Goal: Task Accomplishment & Management: Complete application form

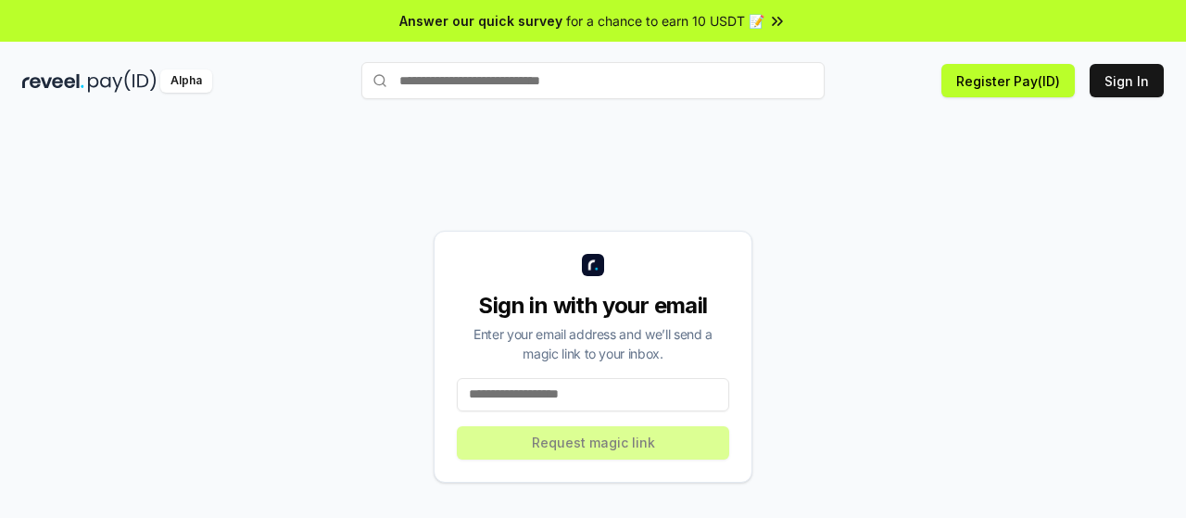
click at [513, 253] on div "Sign in with your email Enter your email address and we’ll send a magic link to…" at bounding box center [593, 357] width 319 height 252
click at [519, 386] on input at bounding box center [593, 394] width 272 height 33
type input "**********"
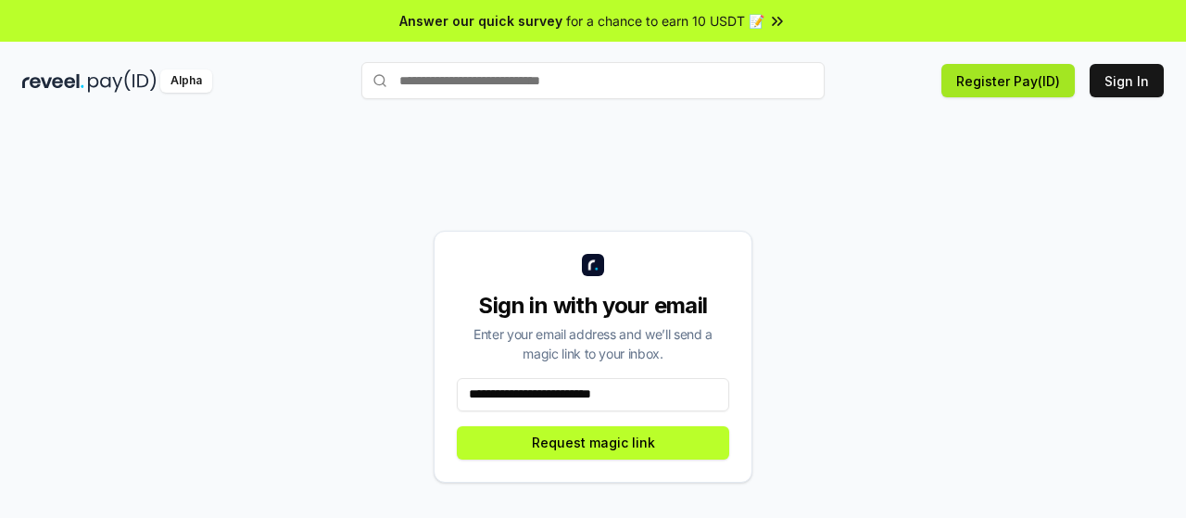
click at [1028, 70] on button "Register Pay(ID)" at bounding box center [1008, 80] width 133 height 33
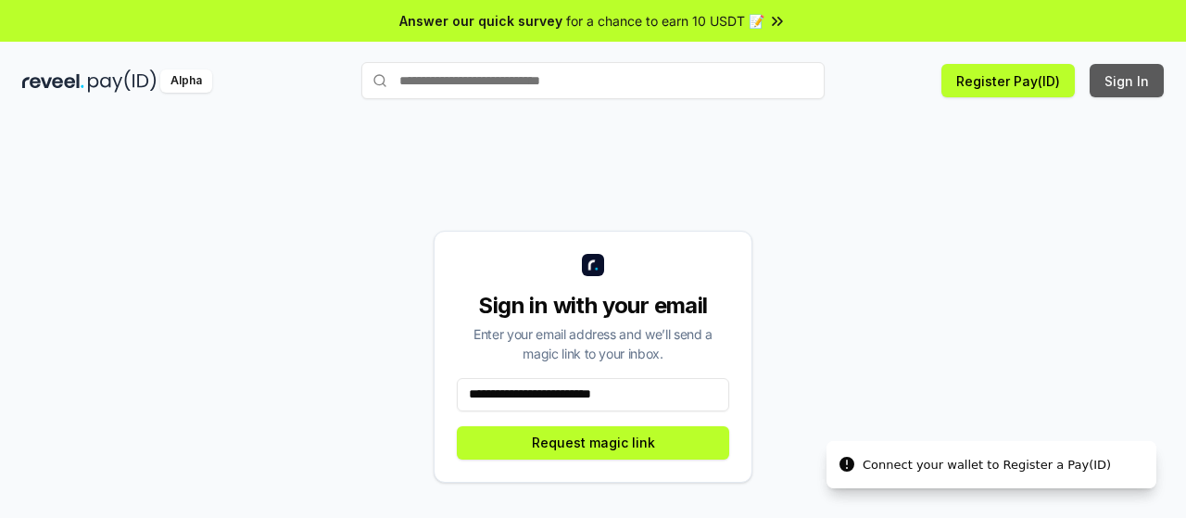
click at [1110, 71] on button "Sign In" at bounding box center [1127, 80] width 74 height 33
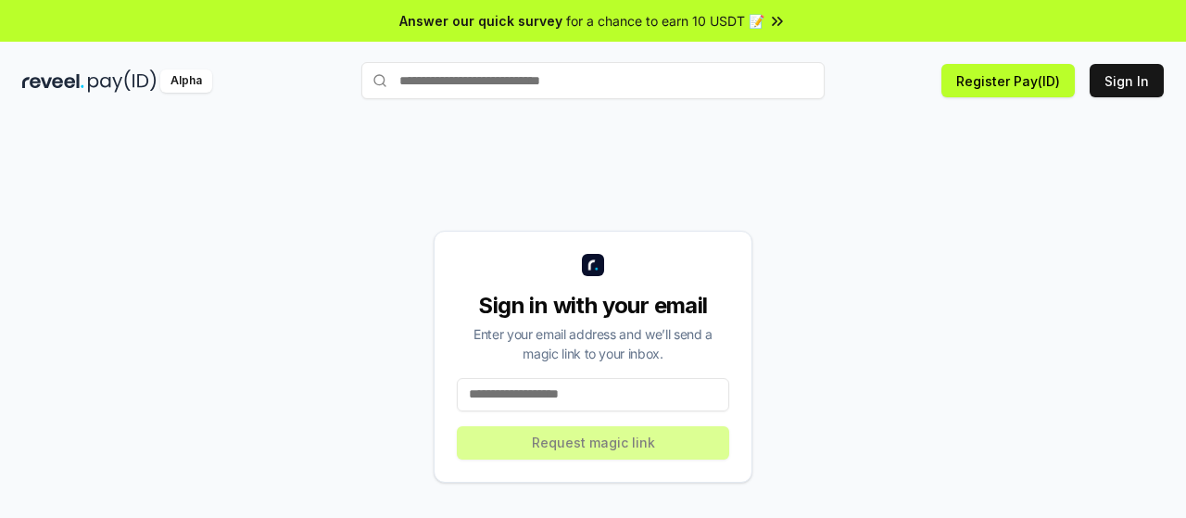
click at [522, 392] on input at bounding box center [593, 394] width 272 height 33
type input "**********"
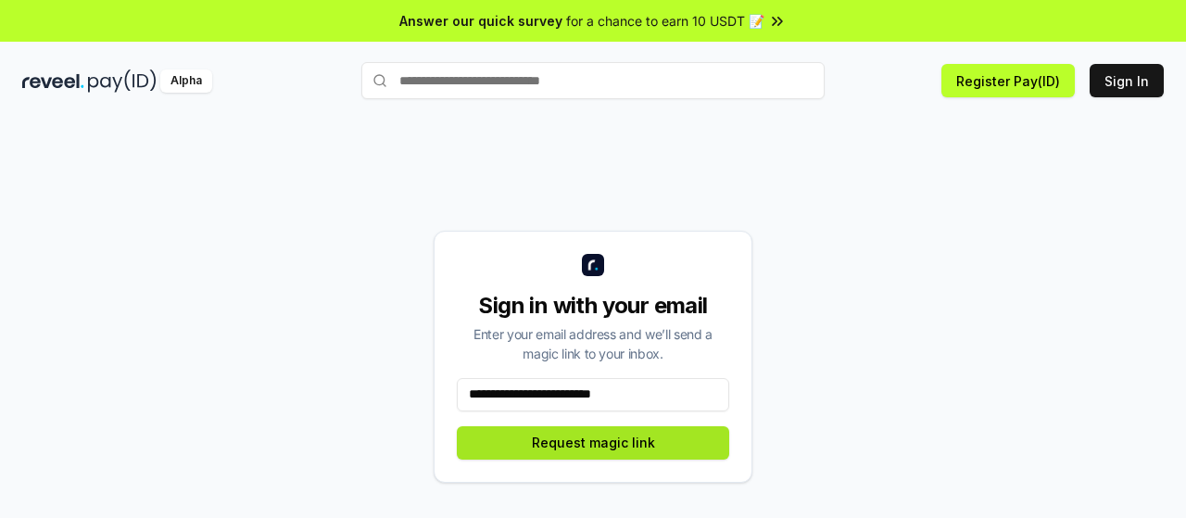
click at [602, 437] on button "Request magic link" at bounding box center [593, 442] width 272 height 33
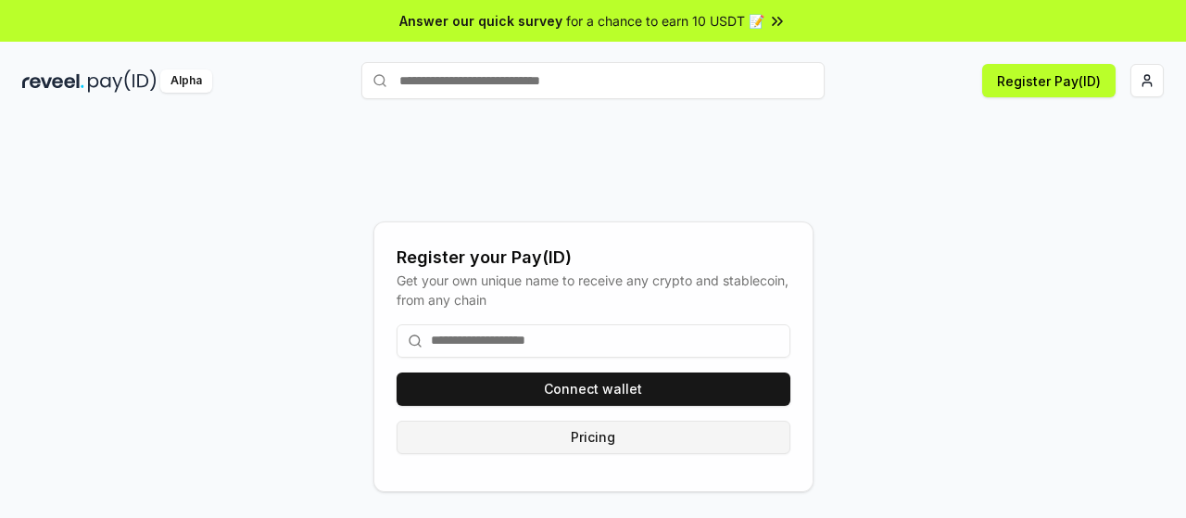
click at [612, 440] on button "Pricing" at bounding box center [594, 437] width 394 height 33
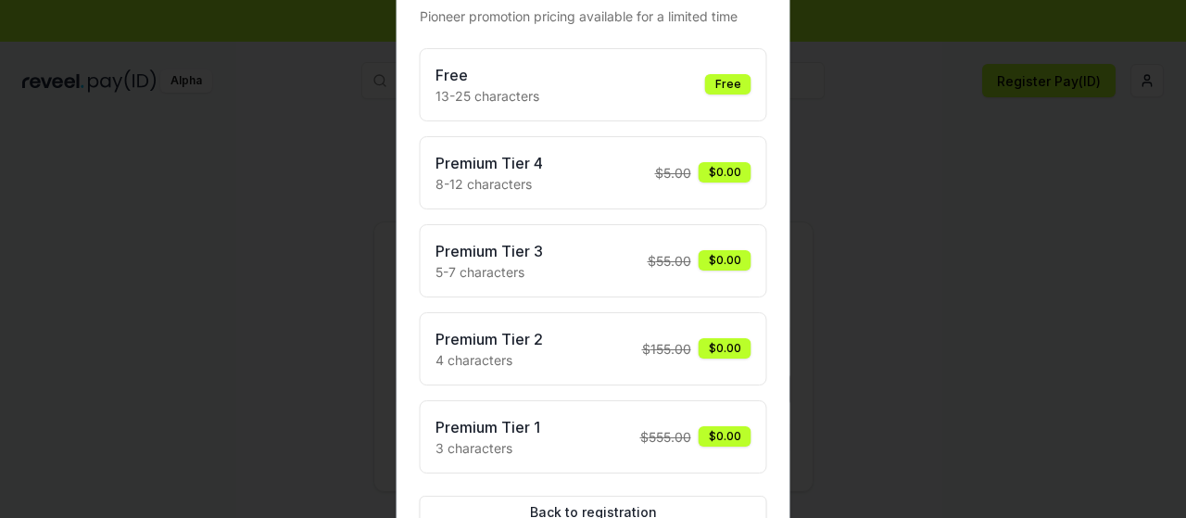
click at [721, 81] on div "Free" at bounding box center [728, 84] width 46 height 20
click at [700, 91] on div "Free 13-25 characters Free" at bounding box center [594, 85] width 316 height 42
click at [968, 304] on div at bounding box center [593, 259] width 1186 height 518
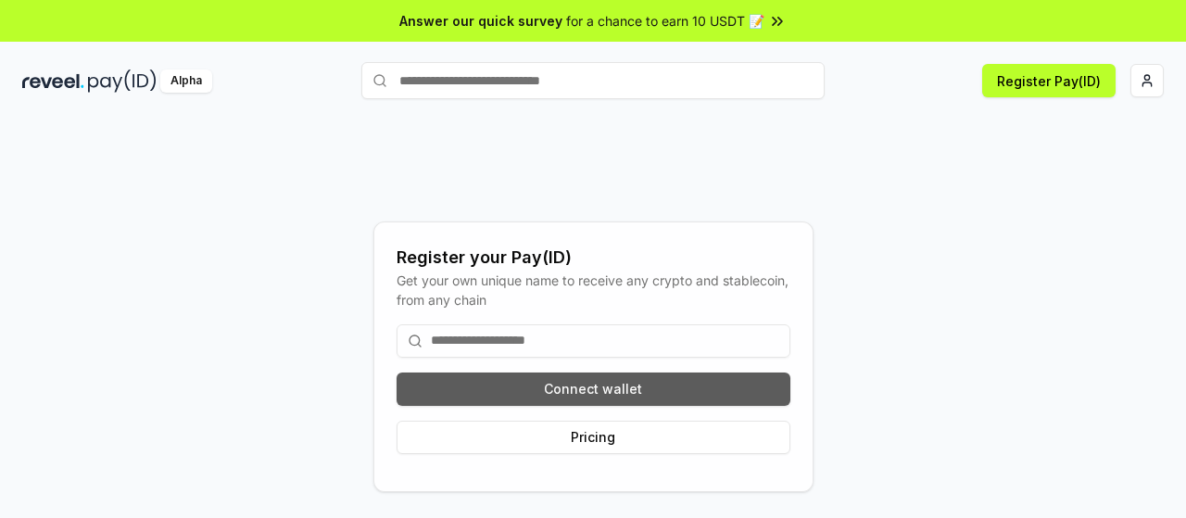
click at [588, 388] on button "Connect wallet" at bounding box center [594, 389] width 394 height 33
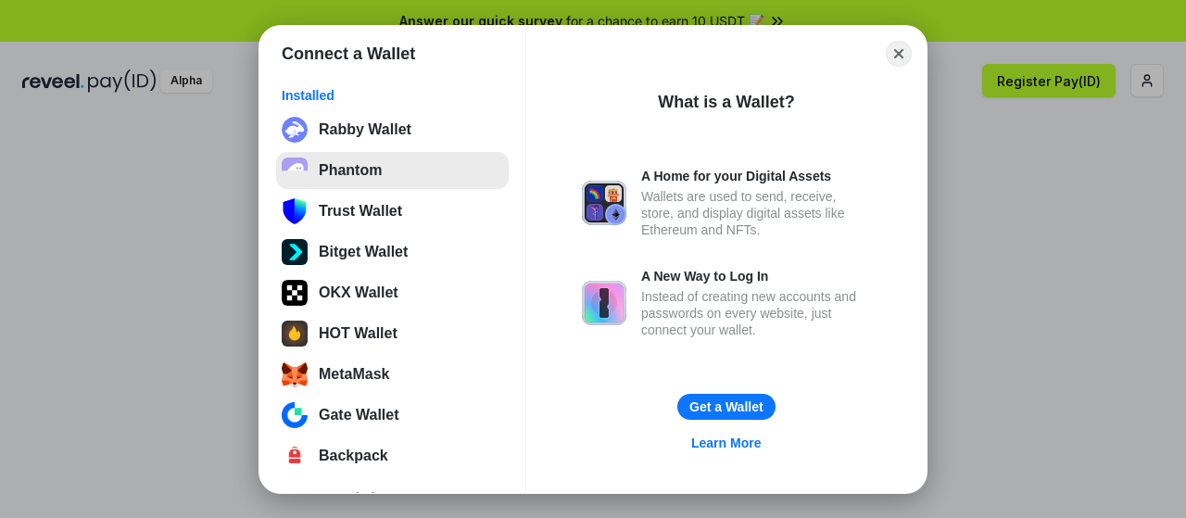
click at [386, 170] on button "Phantom" at bounding box center [392, 170] width 233 height 37
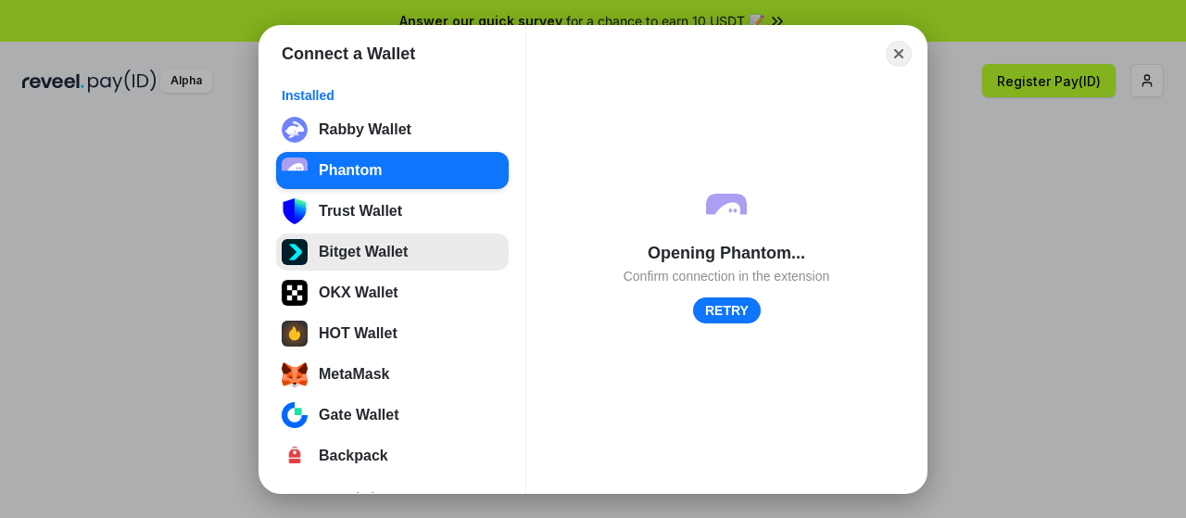
click at [323, 250] on button "Bitget Wallet" at bounding box center [392, 252] width 233 height 37
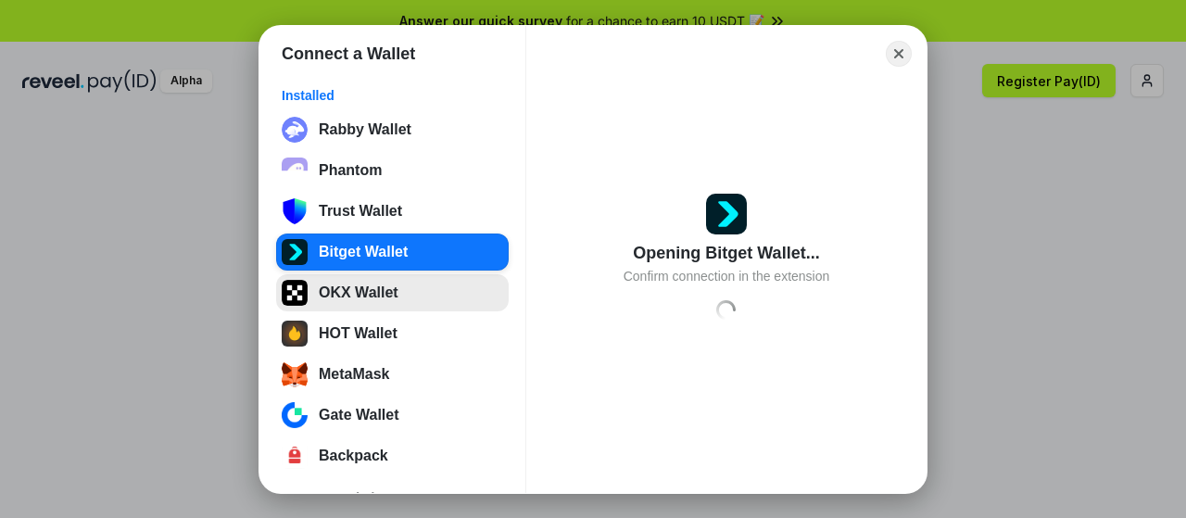
click at [352, 292] on button "OKX Wallet" at bounding box center [392, 292] width 233 height 37
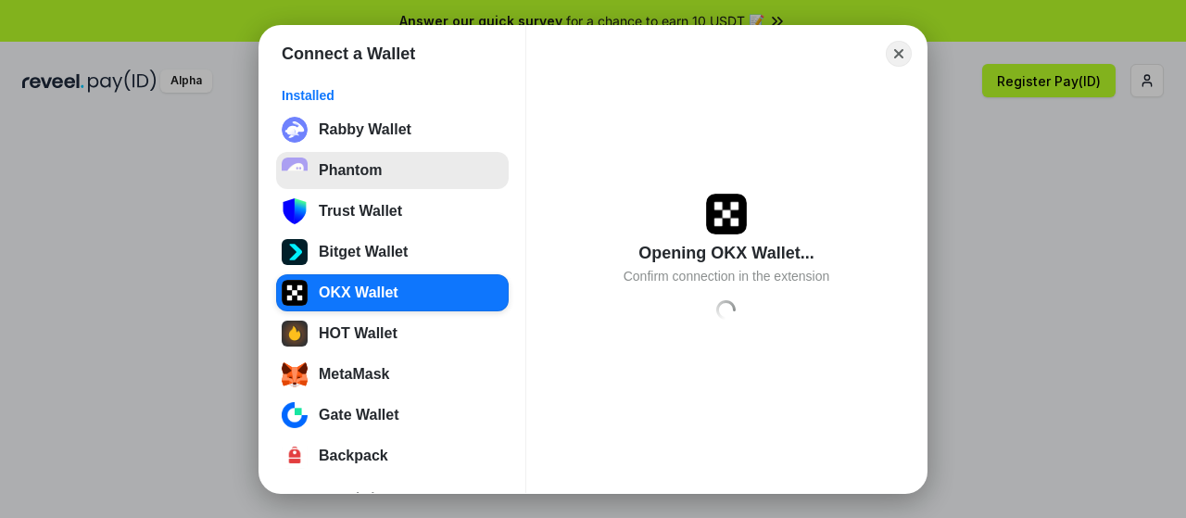
click at [360, 181] on button "Phantom" at bounding box center [392, 170] width 233 height 37
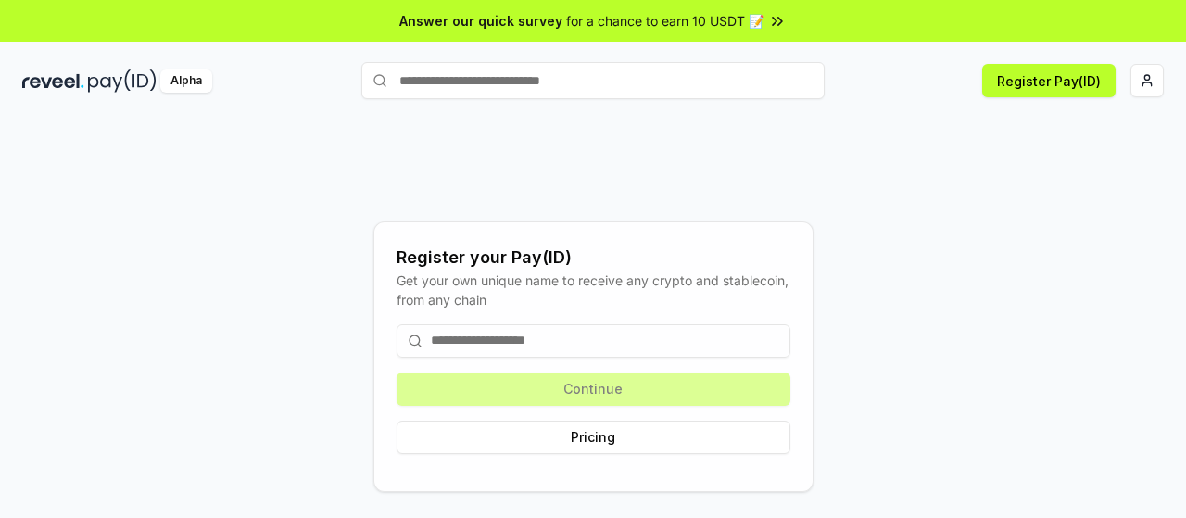
click at [552, 336] on input at bounding box center [594, 340] width 394 height 33
click at [526, 306] on div "Get your own unique name to receive any crypto and stablecoin, from any chain" at bounding box center [594, 290] width 394 height 39
click at [495, 344] on input at bounding box center [594, 340] width 394 height 33
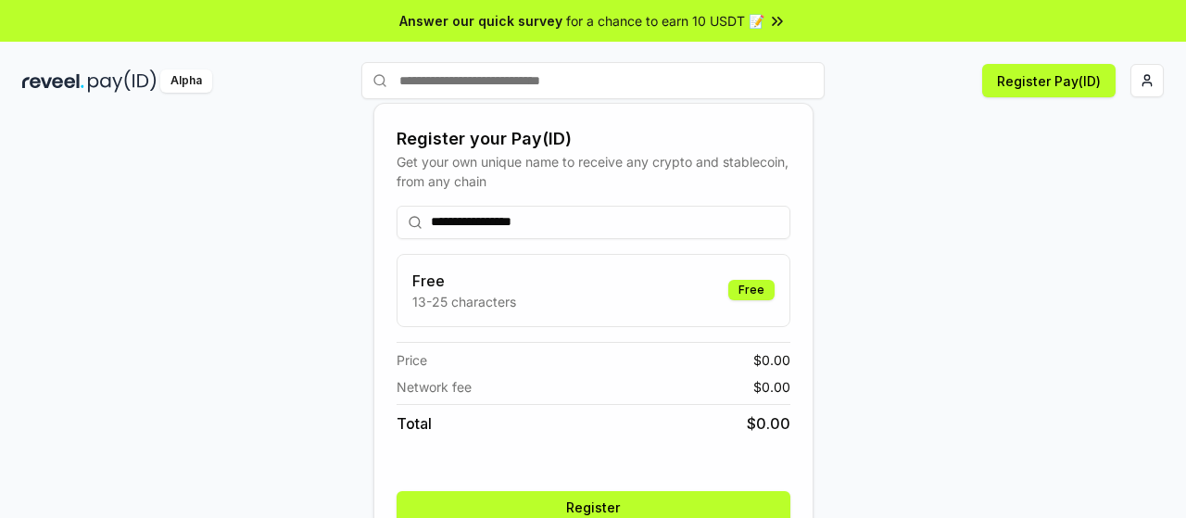
type input "**********"
click at [556, 504] on button "Register" at bounding box center [594, 507] width 394 height 33
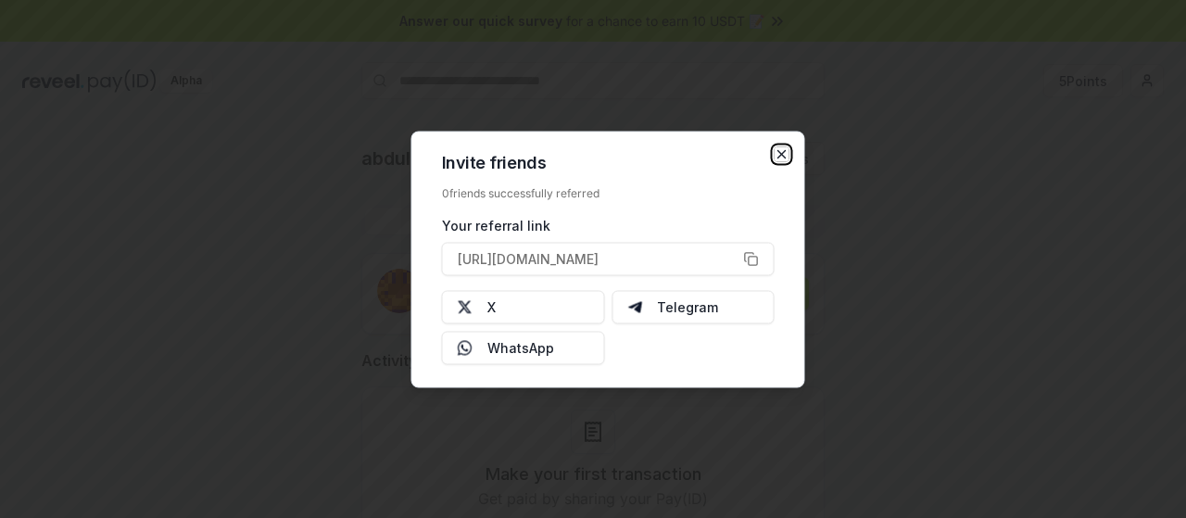
click at [780, 153] on icon "button" at bounding box center [782, 153] width 7 height 7
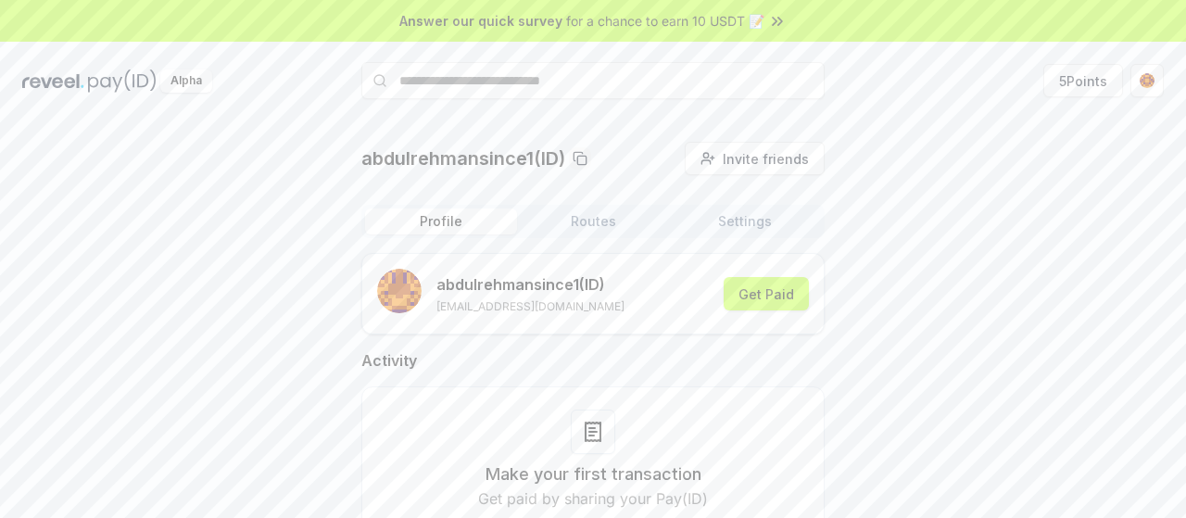
click at [503, 156] on p "abdulrehmansince1(ID)" at bounding box center [463, 159] width 204 height 26
click at [601, 495] on p "Get paid by sharing your Pay(ID)" at bounding box center [593, 499] width 230 height 22
click at [630, 235] on div "Profile Routes Settings" at bounding box center [592, 221] width 463 height 33
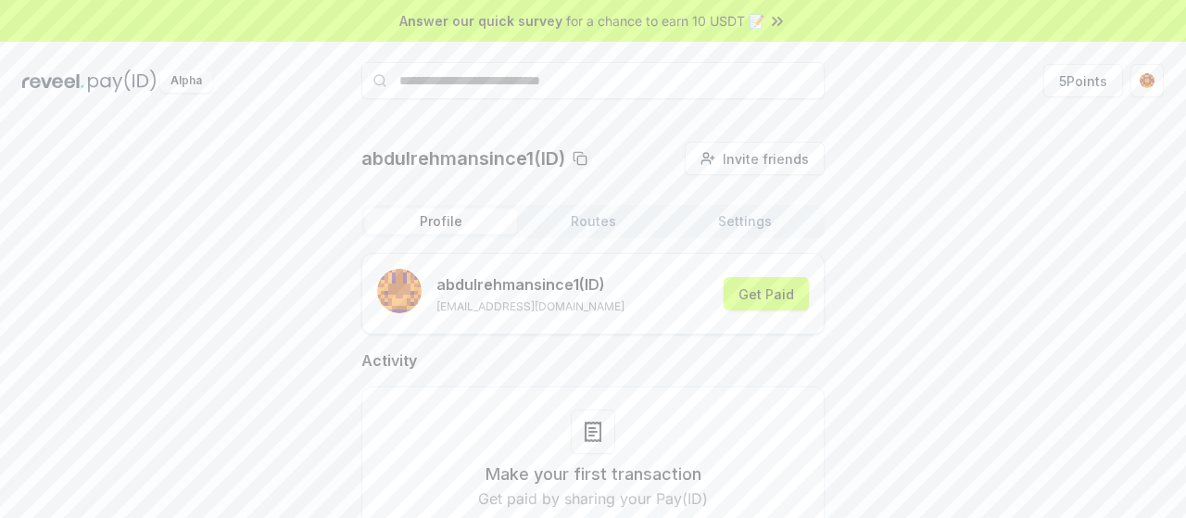
click at [595, 230] on button "Routes" at bounding box center [593, 222] width 152 height 26
click at [464, 226] on button "Profile" at bounding box center [441, 222] width 152 height 26
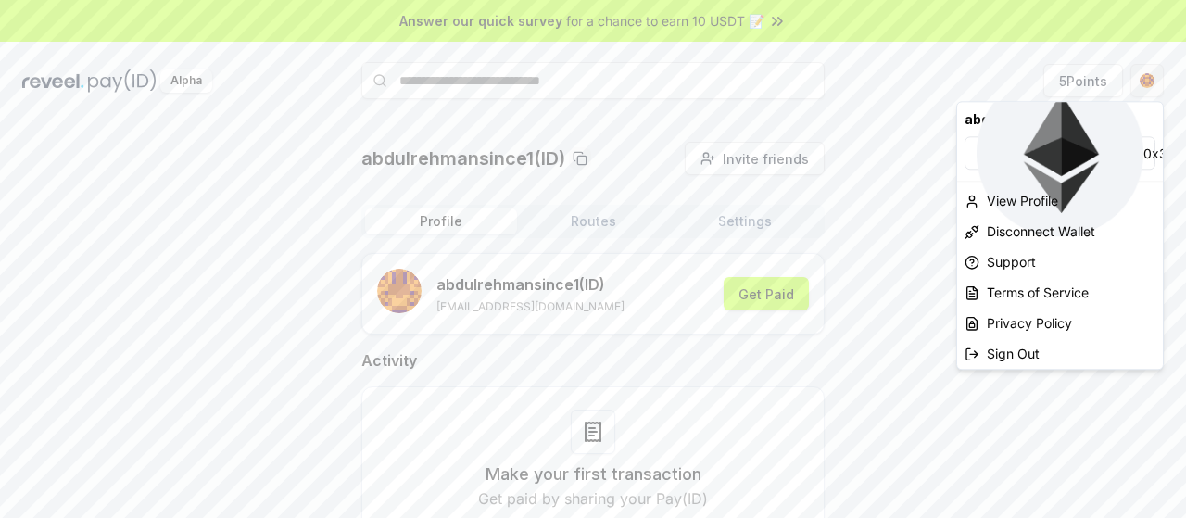
click at [1140, 90] on html "Answer our quick survey for a chance to earn 10 USDT 📝 Alpha 5 Points abdulrehm…" at bounding box center [593, 259] width 1186 height 518
click at [1021, 205] on div "View Profile" at bounding box center [1060, 200] width 206 height 31
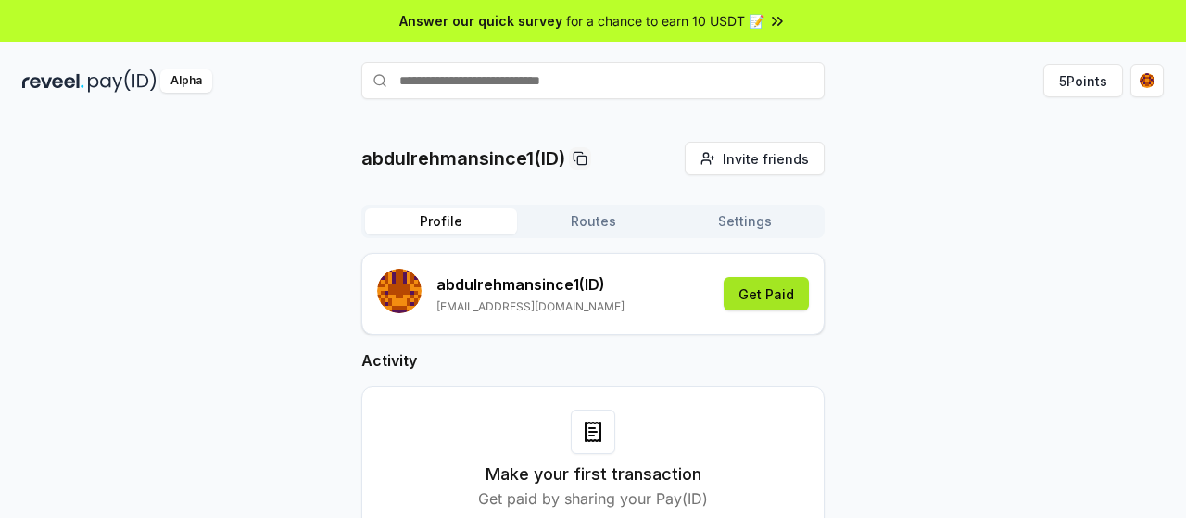
click at [764, 285] on button "Get Paid" at bounding box center [766, 293] width 85 height 33
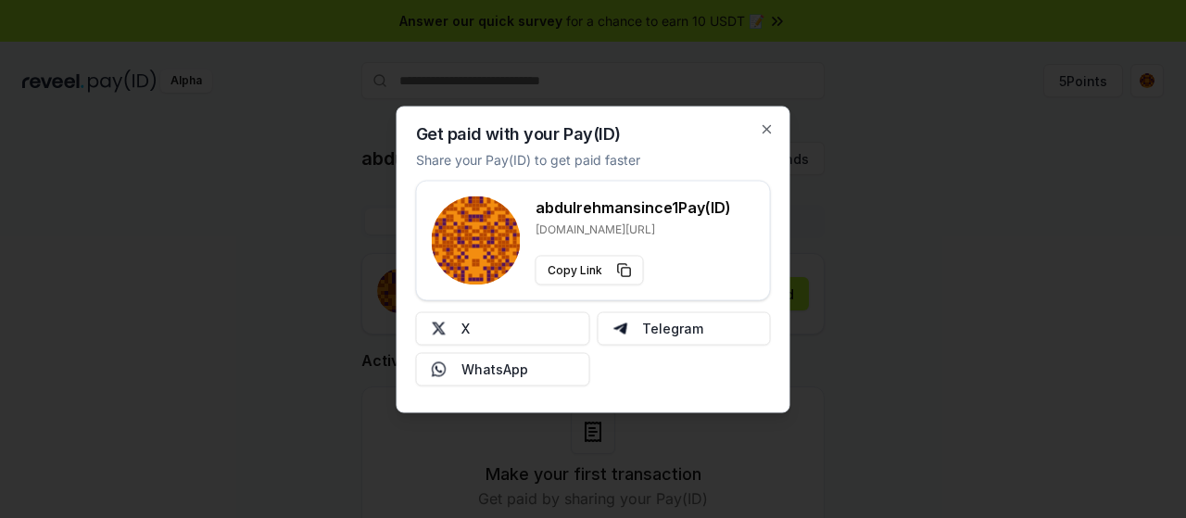
click at [775, 131] on div "Get paid with your Pay(ID) Share your Pay(ID) to get paid faster abdulrehmansin…" at bounding box center [594, 259] width 394 height 307
click at [767, 134] on icon "button" at bounding box center [767, 128] width 15 height 15
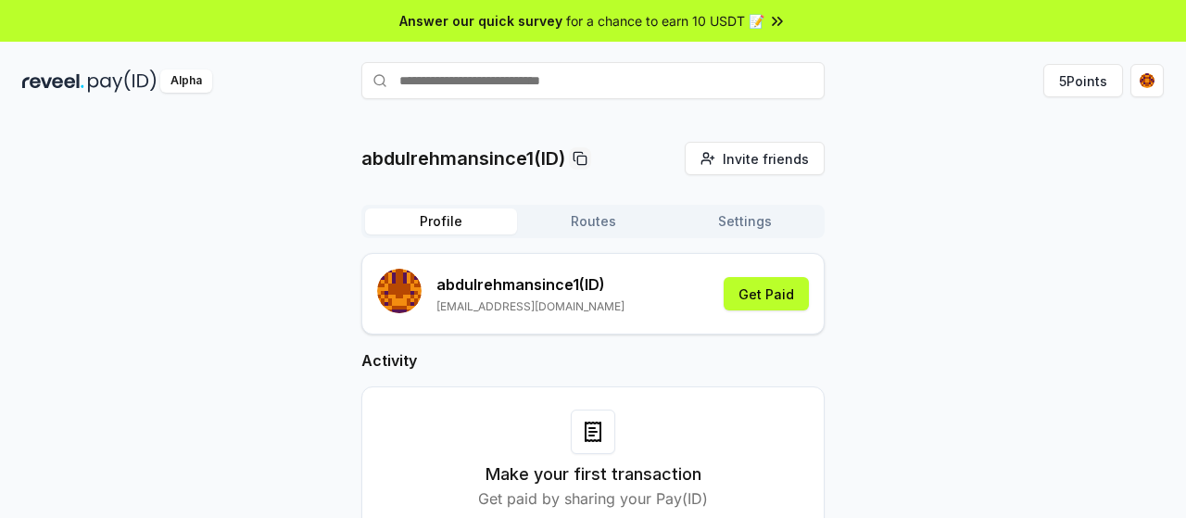
click at [512, 312] on p "abdulrehman15450@gmail.com" at bounding box center [531, 306] width 188 height 15
click at [601, 233] on button "Routes" at bounding box center [593, 222] width 152 height 26
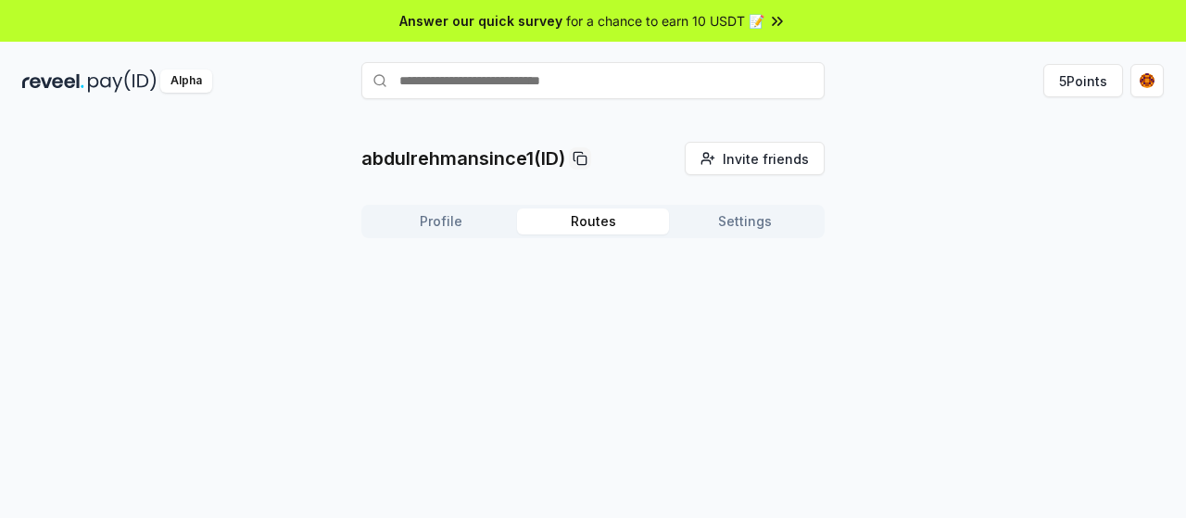
click at [733, 233] on button "Settings" at bounding box center [745, 222] width 152 height 26
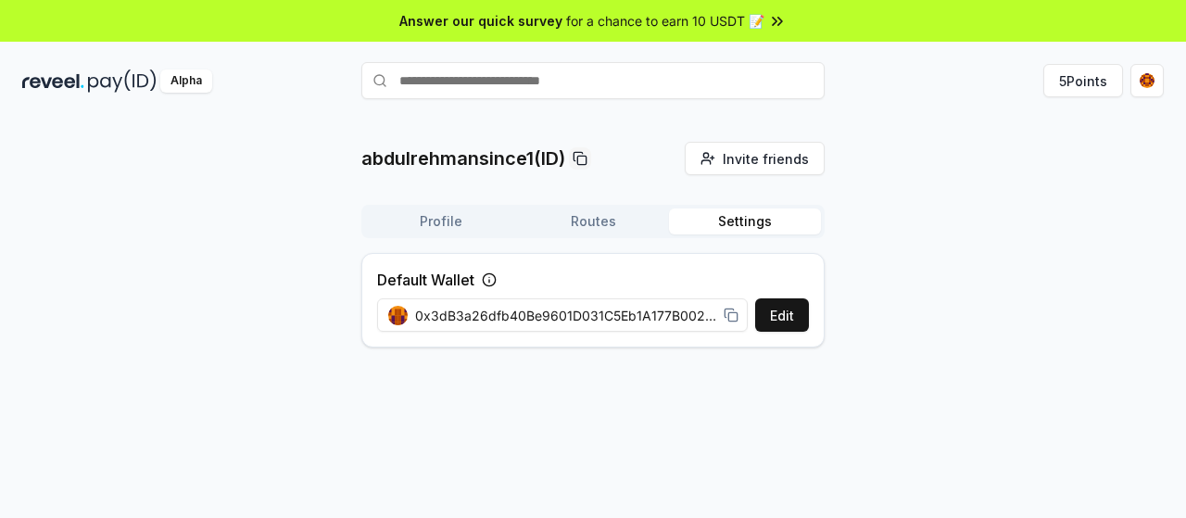
click at [423, 223] on button "Profile" at bounding box center [441, 222] width 152 height 26
